Goal: Information Seeking & Learning: Learn about a topic

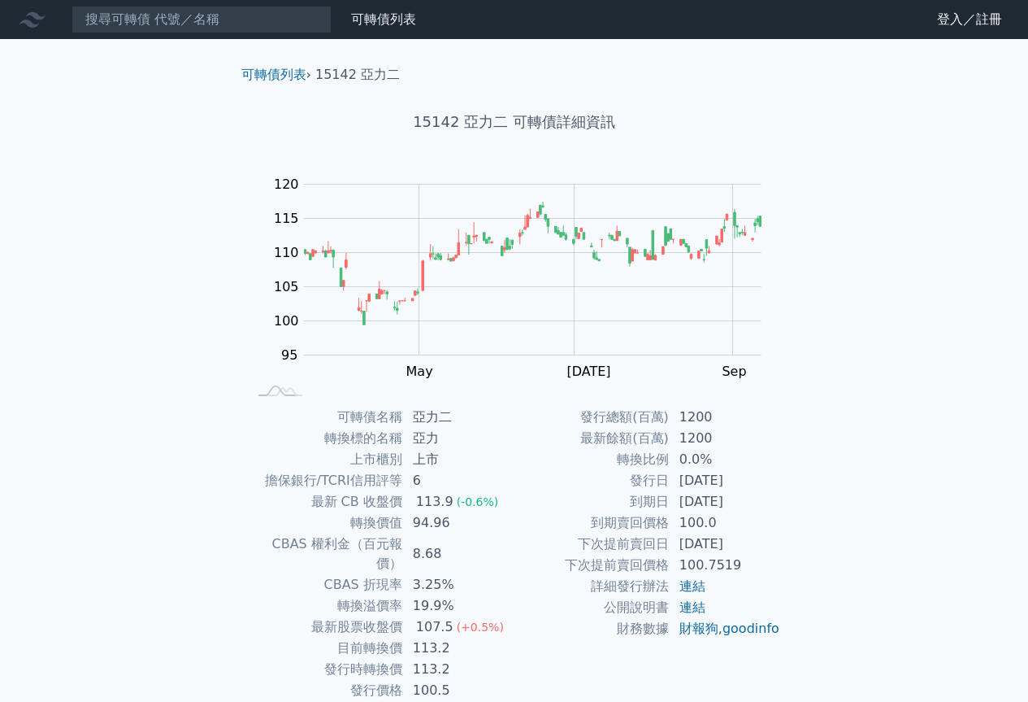
scroll to position [51, 0]
